Goal: Navigation & Orientation: Find specific page/section

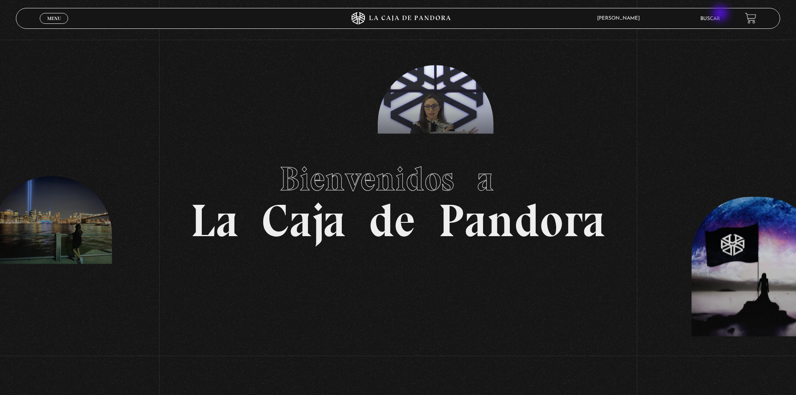
click at [720, 14] on li "Buscar" at bounding box center [711, 18] width 20 height 13
click at [717, 17] on link "Buscar" at bounding box center [711, 18] width 20 height 5
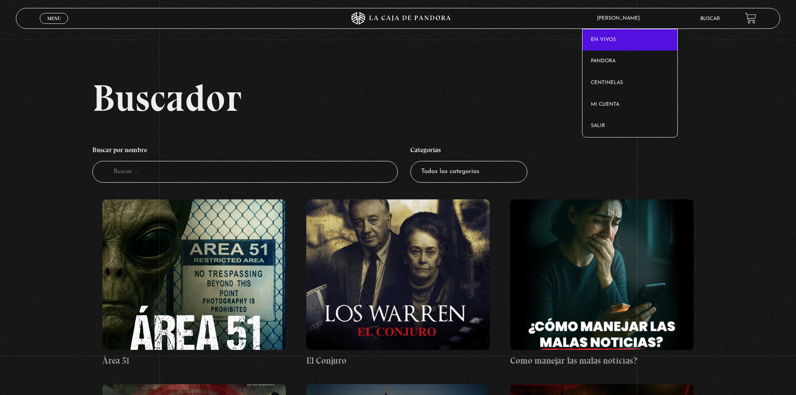
click at [628, 41] on link "En vivos" at bounding box center [630, 40] width 95 height 22
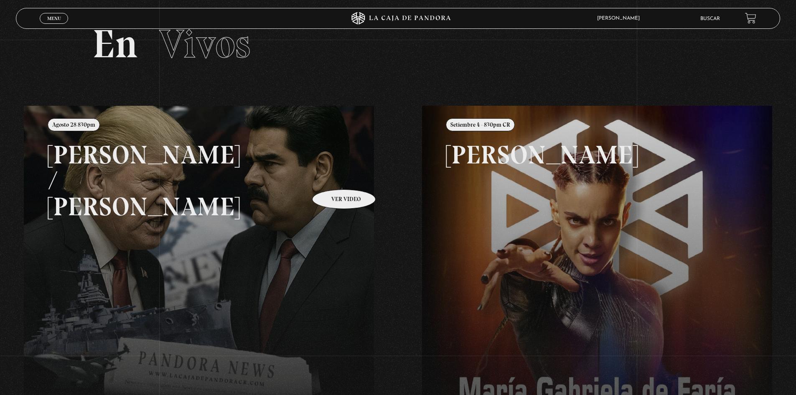
scroll to position [125, 0]
